Goal: Navigation & Orientation: Understand site structure

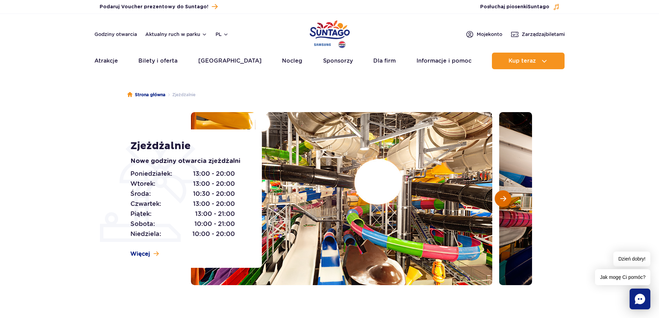
click at [503, 199] on span "Następny slajd" at bounding box center [503, 198] width 6 height 6
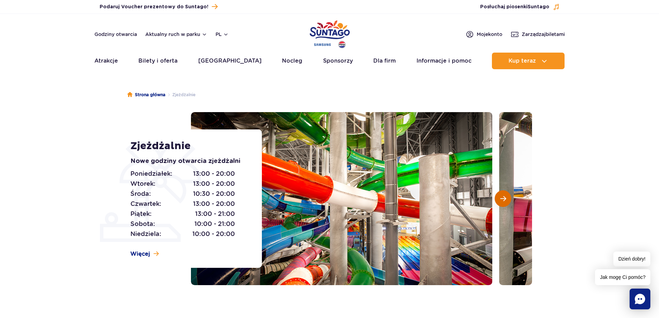
click at [503, 199] on span "Następny slajd" at bounding box center [503, 198] width 6 height 6
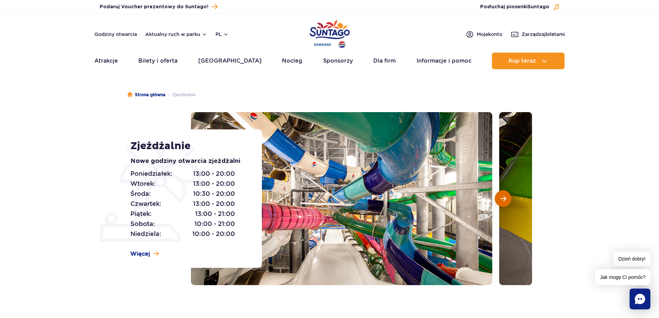
click at [503, 199] on span "Następny slajd" at bounding box center [503, 198] width 6 height 6
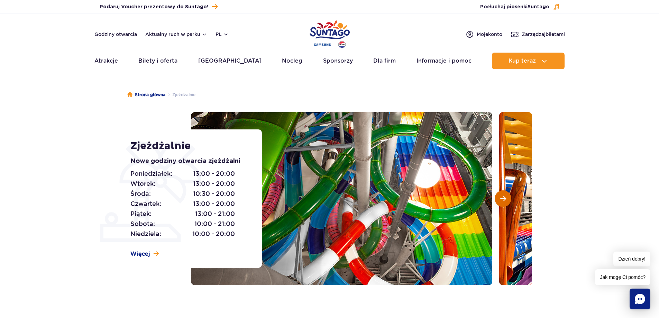
click at [503, 199] on span "Następny slajd" at bounding box center [503, 198] width 6 height 6
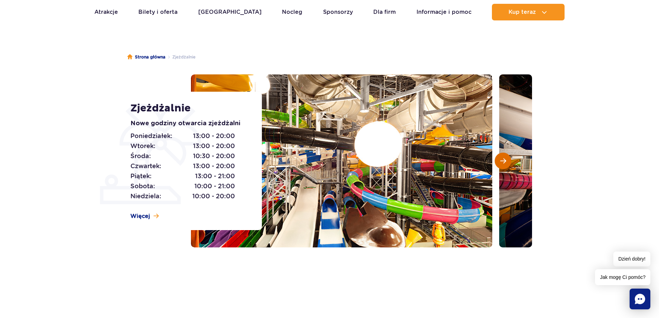
scroll to position [35, 0]
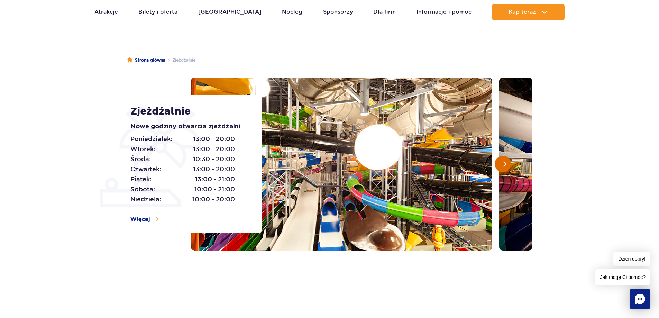
click at [503, 164] on span "Następny slajd" at bounding box center [503, 164] width 6 height 6
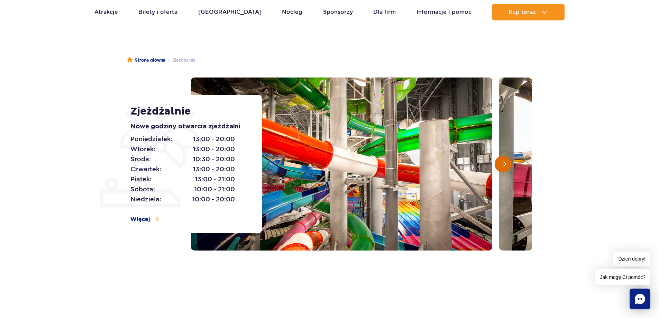
click at [503, 164] on span "Następny slajd" at bounding box center [503, 164] width 6 height 6
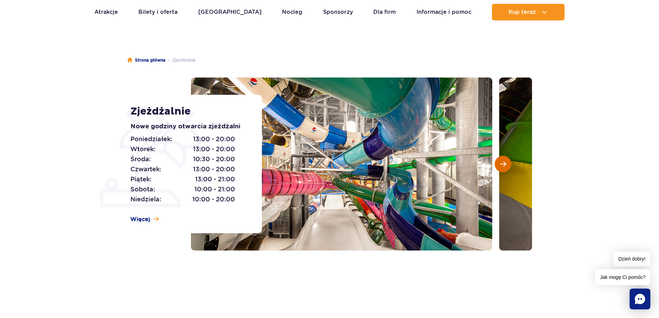
click at [503, 164] on span "Następny slajd" at bounding box center [503, 164] width 6 height 6
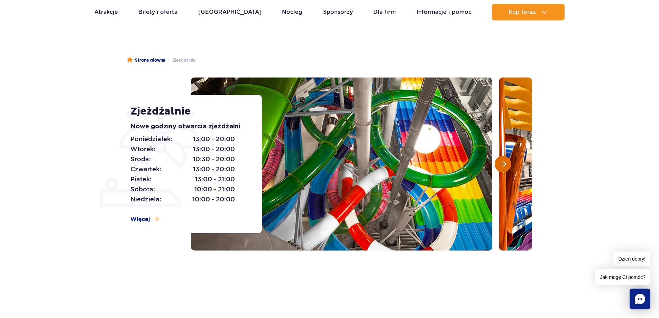
click at [503, 164] on span "Następny slajd" at bounding box center [503, 164] width 6 height 6
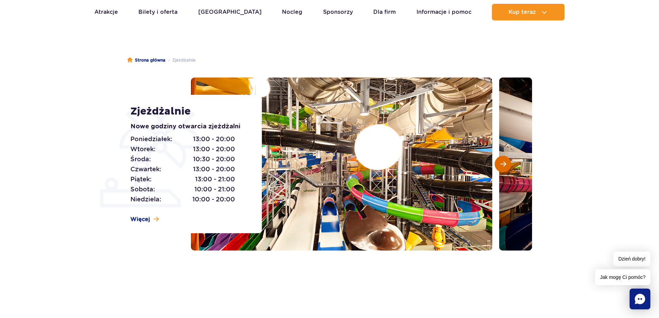
click at [503, 164] on span "Następny slajd" at bounding box center [503, 164] width 6 height 6
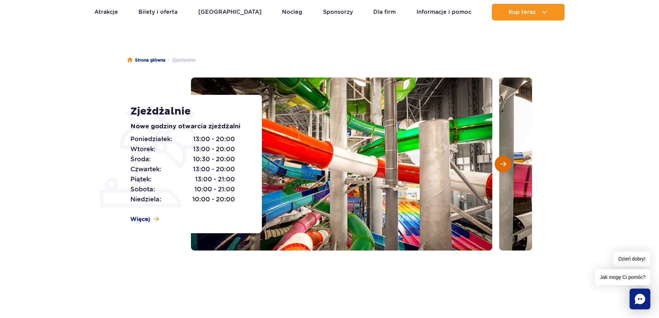
click at [503, 164] on span "Następny slajd" at bounding box center [503, 164] width 6 height 6
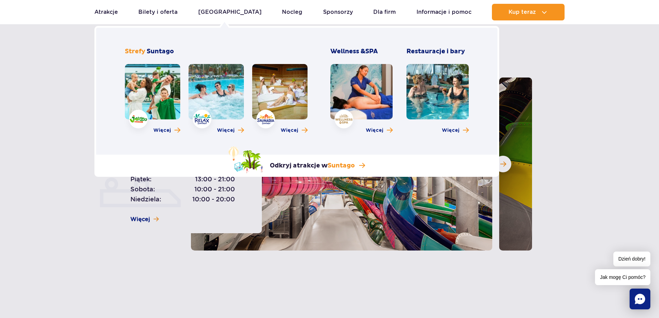
click at [171, 96] on link at bounding box center [152, 91] width 55 height 55
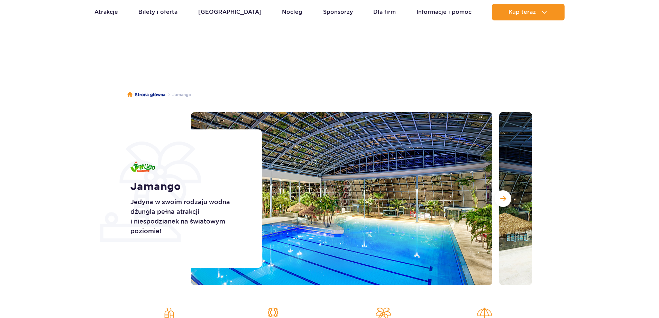
scroll to position [104, 0]
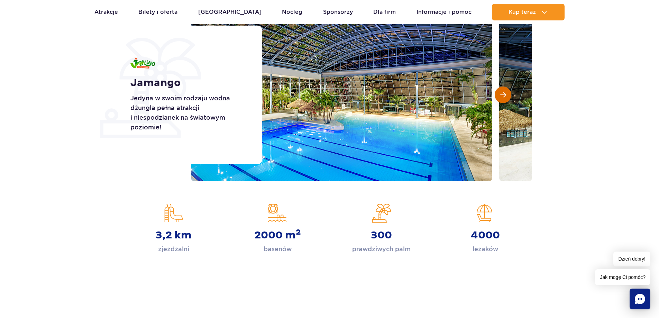
click at [502, 98] on span "Następny slajd" at bounding box center [503, 95] width 6 height 6
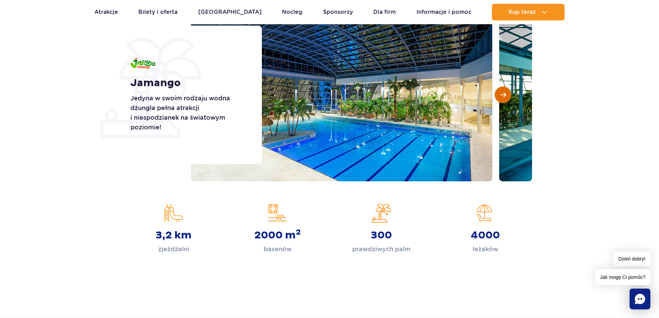
click at [502, 98] on span "Następny slajd" at bounding box center [503, 95] width 6 height 6
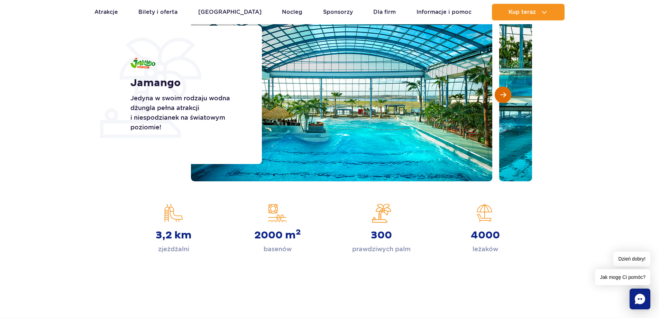
click at [502, 94] on span "Następny slajd" at bounding box center [503, 95] width 6 height 6
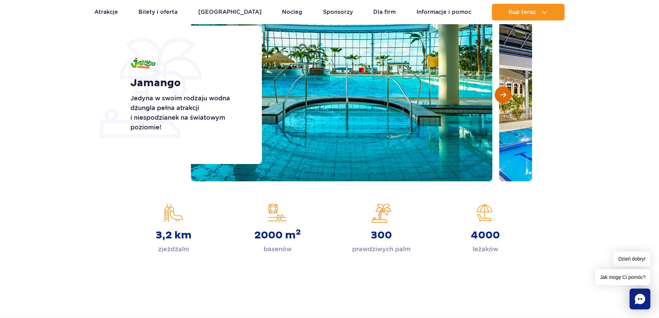
click at [503, 92] on span "Następny slajd" at bounding box center [503, 95] width 6 height 6
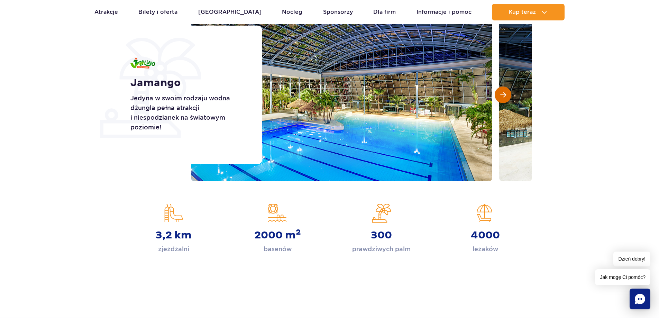
click at [503, 92] on span "Następny slajd" at bounding box center [503, 95] width 6 height 6
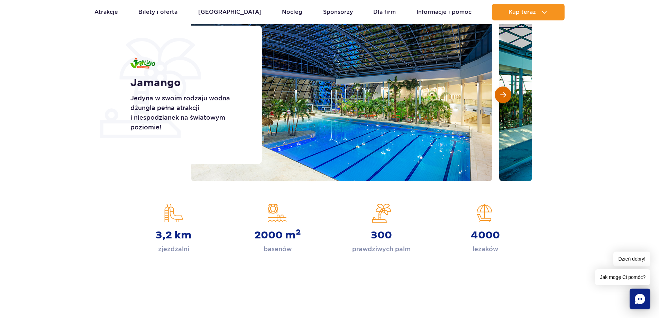
click at [503, 92] on span "Następny slajd" at bounding box center [503, 95] width 6 height 6
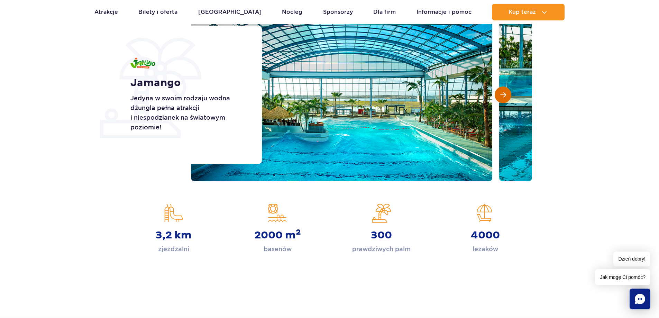
click at [503, 92] on span "Następny slajd" at bounding box center [503, 95] width 6 height 6
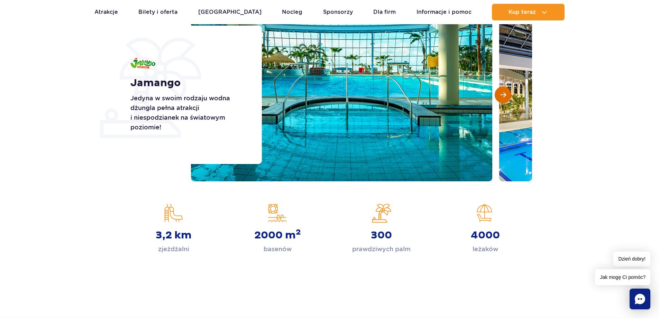
click at [503, 92] on span "Następny slajd" at bounding box center [503, 95] width 6 height 6
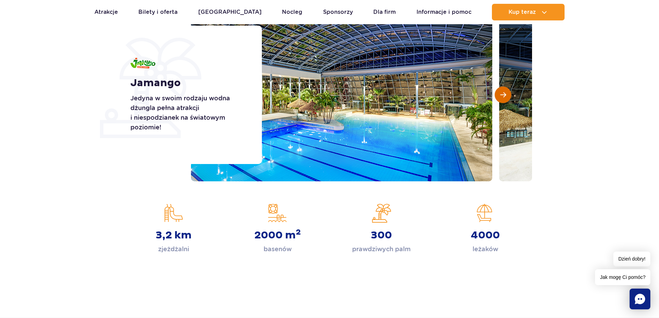
click at [503, 92] on span "Następny slajd" at bounding box center [503, 95] width 6 height 6
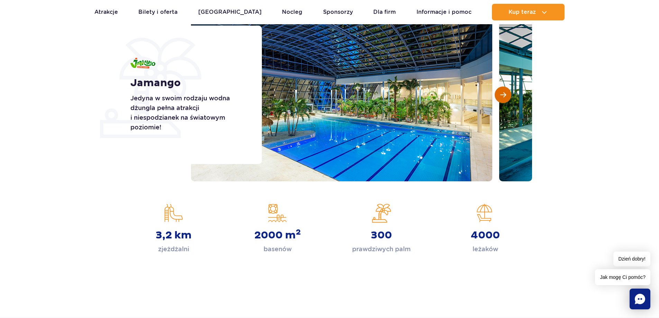
click at [503, 92] on span "Następny slajd" at bounding box center [503, 95] width 6 height 6
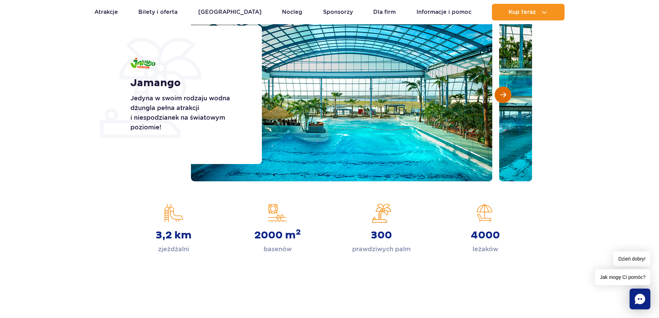
click at [503, 92] on span "Następny slajd" at bounding box center [503, 95] width 6 height 6
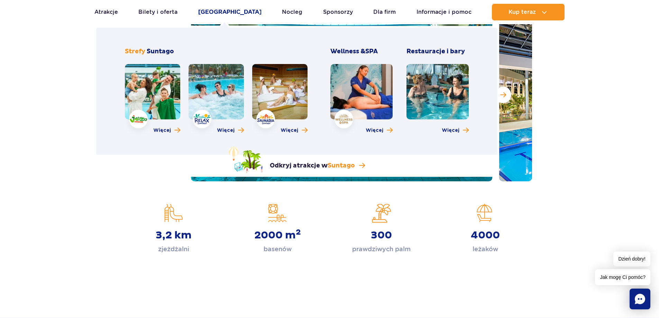
click at [228, 12] on link "[GEOGRAPHIC_DATA]" at bounding box center [229, 12] width 63 height 17
